Goal: Task Accomplishment & Management: Complete application form

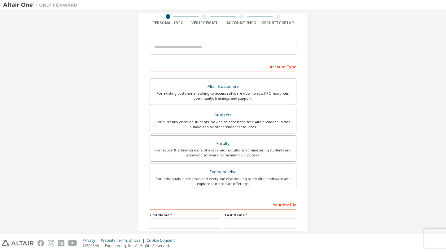
scroll to position [52, 0]
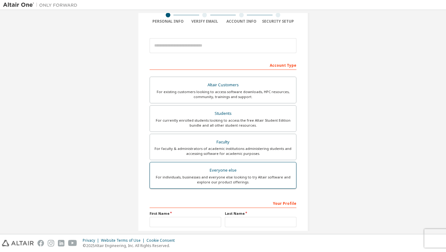
click at [276, 167] on div "Everyone else" at bounding box center [223, 170] width 139 height 9
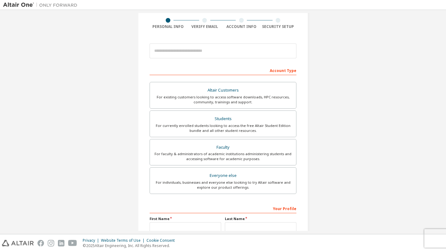
scroll to position [45, 0]
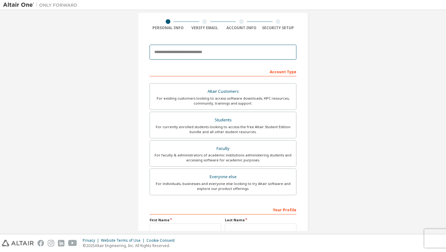
click at [234, 51] on input "email" at bounding box center [223, 52] width 147 height 15
click at [282, 52] on input "email" at bounding box center [223, 52] width 147 height 15
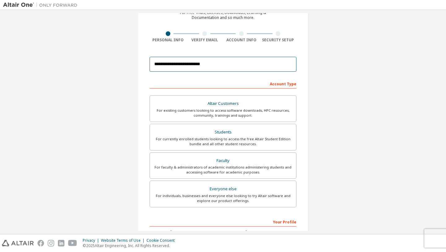
scroll to position [28, 0]
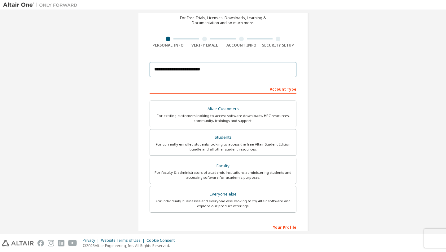
type input "**********"
click at [321, 62] on div "**********" at bounding box center [223, 149] width 440 height 328
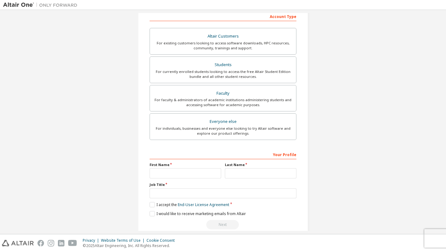
scroll to position [111, 0]
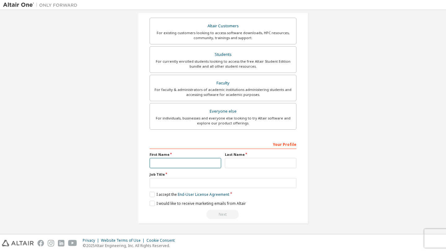
click at [201, 166] on input "text" at bounding box center [186, 163] width 72 height 10
type input "***"
click at [239, 166] on input "text" at bounding box center [261, 163] width 72 height 10
type input "******"
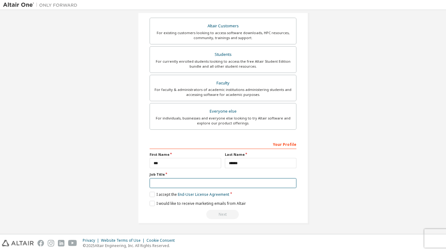
click at [224, 179] on input "text" at bounding box center [223, 183] width 147 height 10
type input "*"
click at [154, 194] on label "I accept the End-User License Agreement" at bounding box center [190, 194] width 80 height 5
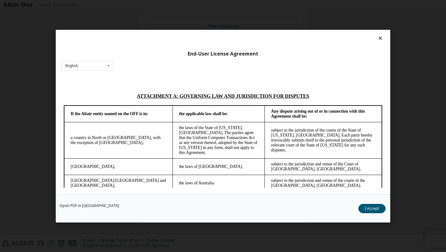
scroll to position [1653, 0]
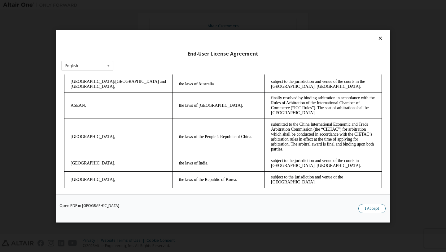
click at [364, 205] on button "I Accept" at bounding box center [372, 207] width 27 height 9
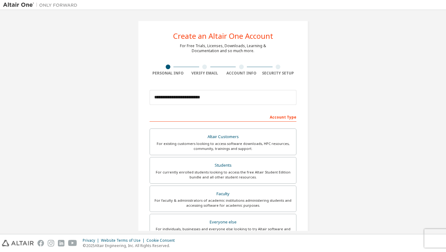
scroll to position [111, 0]
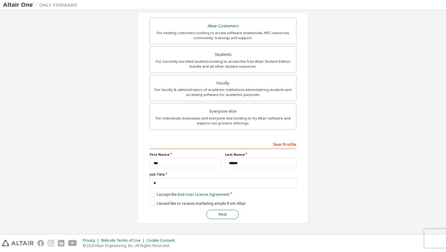
click at [223, 214] on button "Next" at bounding box center [222, 214] width 33 height 9
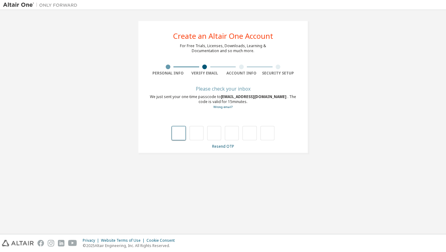
type input "*"
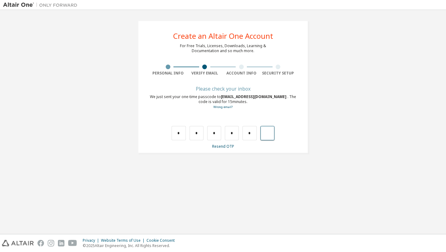
type input "*"
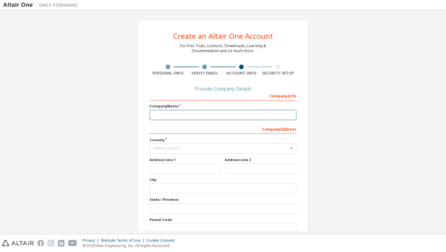
click at [167, 114] on input "text" at bounding box center [223, 115] width 147 height 10
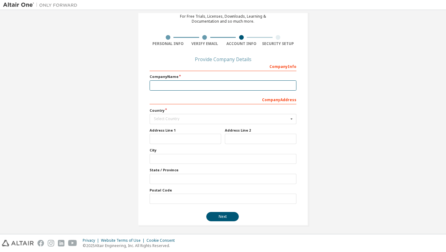
scroll to position [32, 0]
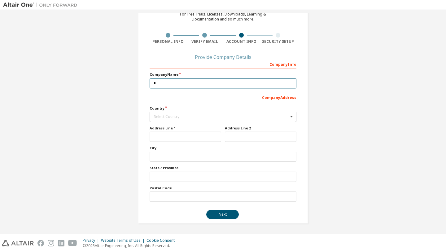
type input "*"
click at [191, 115] on div "Select Country" at bounding box center [221, 117] width 135 height 4
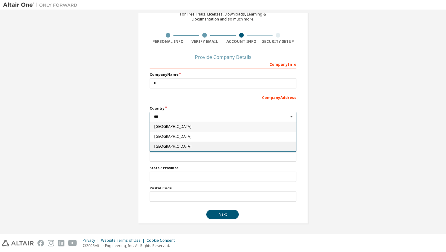
type input "***"
click at [188, 146] on span "[GEOGRAPHIC_DATA]" at bounding box center [223, 146] width 138 height 4
type input "***"
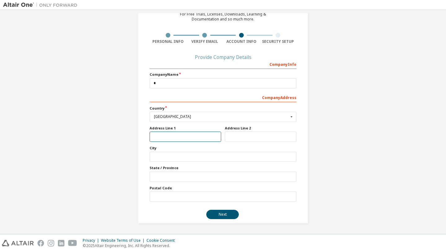
click at [193, 137] on input "text" at bounding box center [186, 136] width 72 height 10
click at [217, 216] on button "Next" at bounding box center [222, 214] width 33 height 9
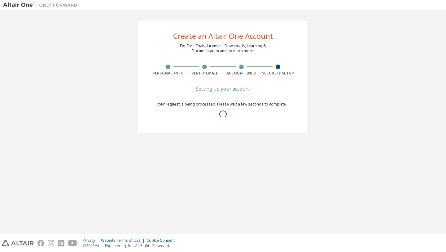
scroll to position [0, 0]
